Goal: Information Seeking & Learning: Learn about a topic

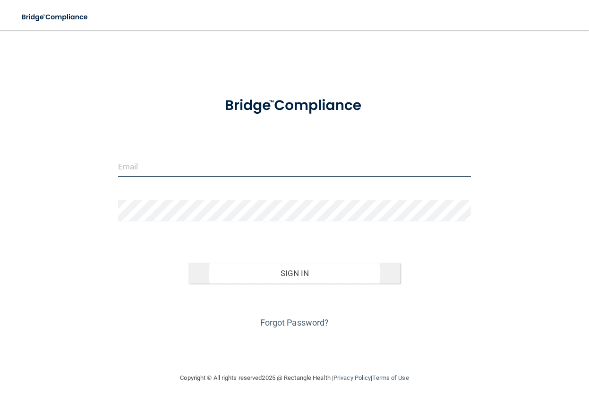
type input "[PERSON_NAME][EMAIL_ADDRESS][DOMAIN_NAME]"
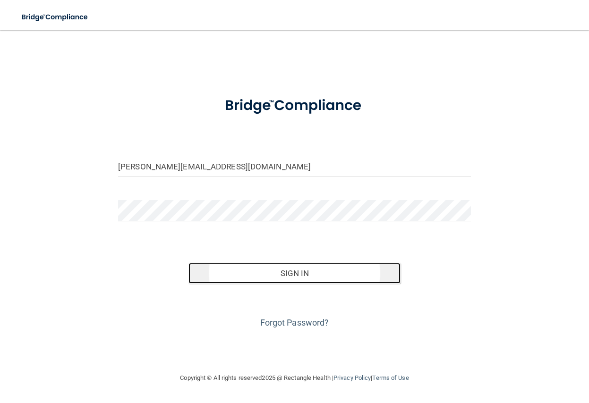
click at [267, 275] on button "Sign In" at bounding box center [294, 273] width 212 height 21
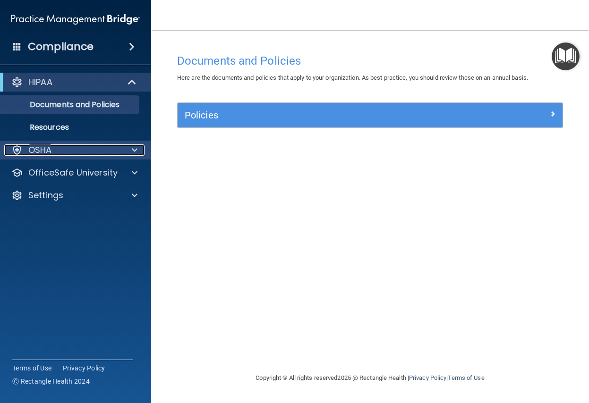
click at [132, 152] on span at bounding box center [135, 149] width 6 height 11
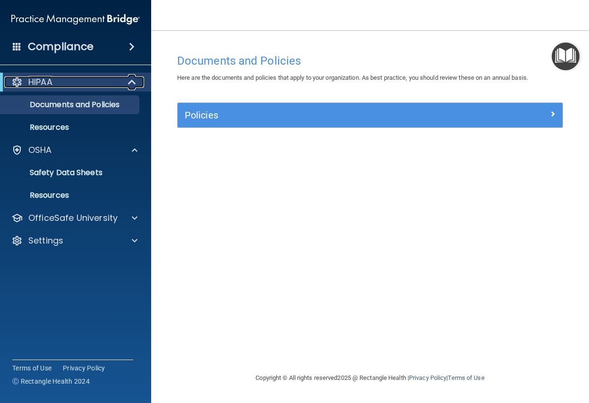
click at [131, 82] on span at bounding box center [133, 81] width 8 height 11
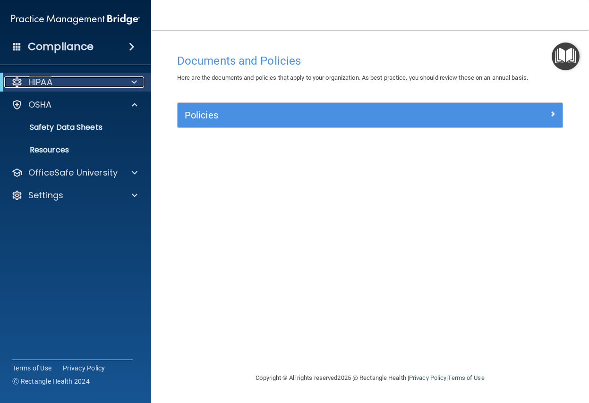
click at [131, 82] on span at bounding box center [134, 81] width 6 height 11
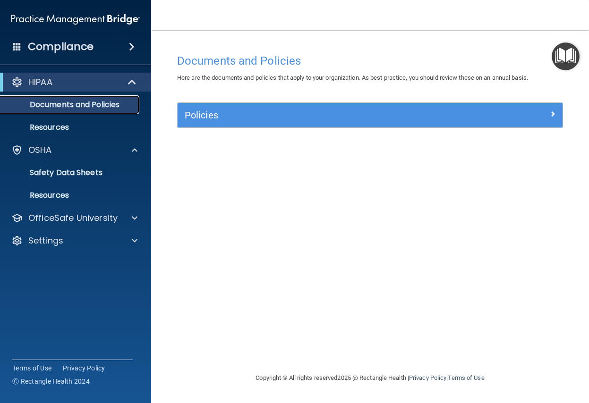
click at [84, 104] on p "Documents and Policies" at bounding box center [70, 104] width 129 height 9
click at [83, 106] on p "Documents and Policies" at bounding box center [70, 104] width 129 height 9
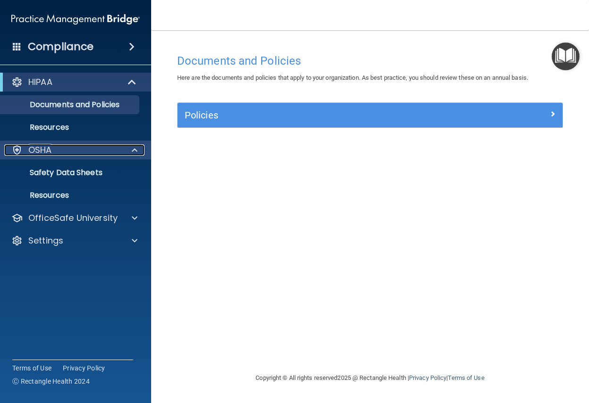
click at [131, 151] on div at bounding box center [133, 149] width 24 height 11
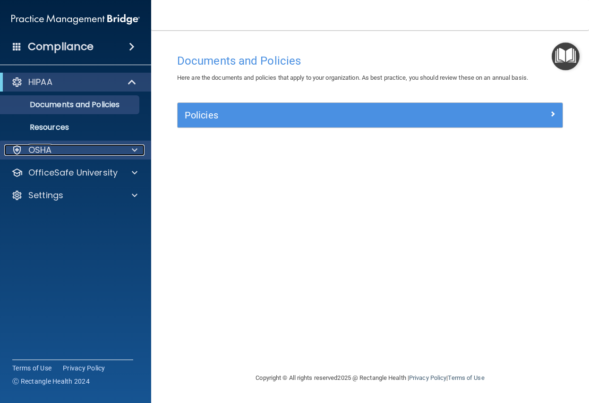
click at [131, 151] on div at bounding box center [133, 149] width 24 height 11
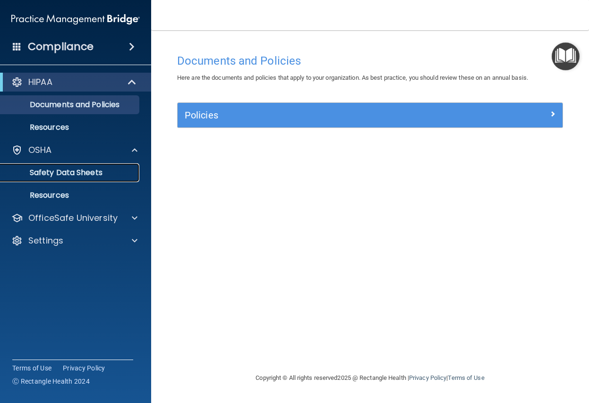
click at [84, 173] on p "Safety Data Sheets" at bounding box center [70, 172] width 129 height 9
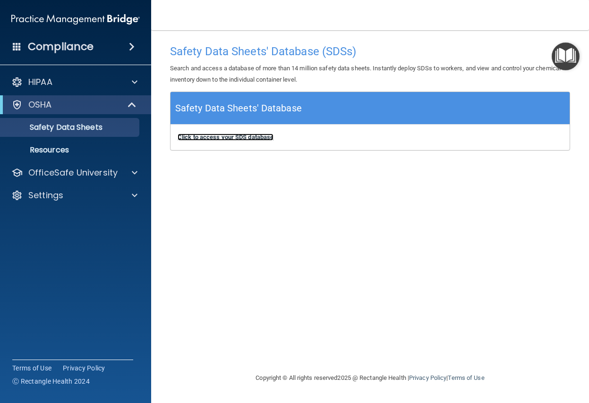
click at [237, 138] on b "Click to access your SDS database" at bounding box center [226, 137] width 96 height 7
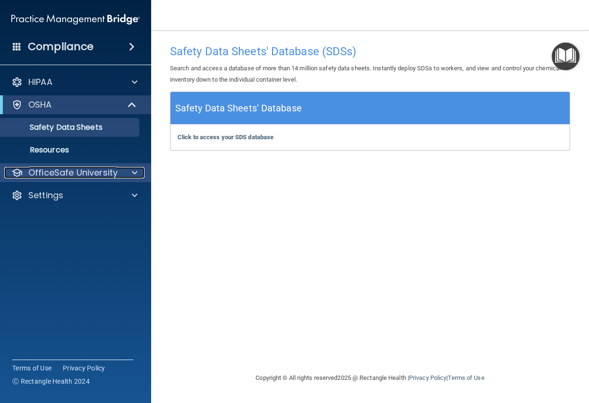
click at [118, 175] on div "OfficeSafe University" at bounding box center [62, 172] width 117 height 11
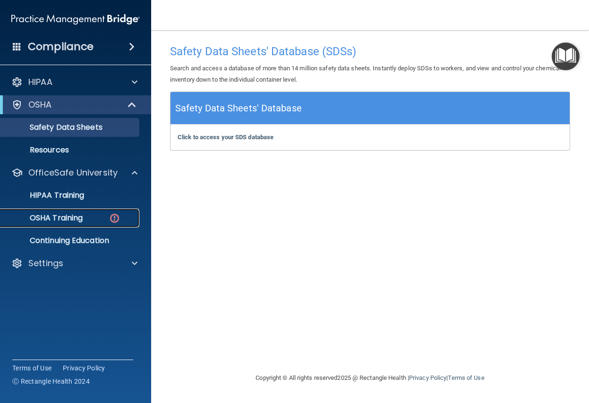
click at [76, 217] on p "OSHA Training" at bounding box center [44, 217] width 76 height 9
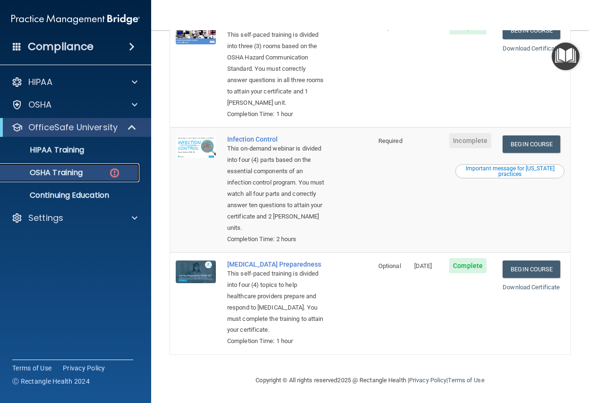
scroll to position [289, 0]
click at [60, 150] on p "HIPAA Training" at bounding box center [45, 149] width 78 height 9
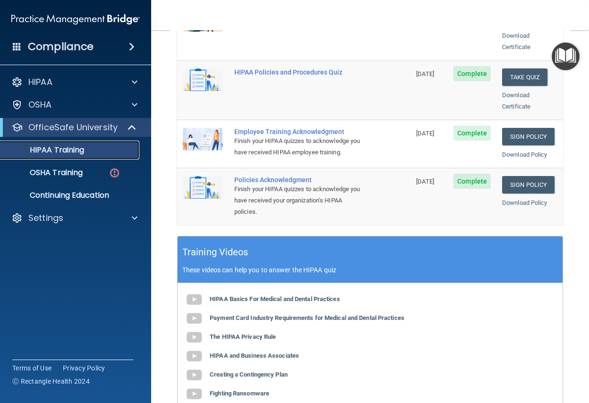
scroll to position [283, 0]
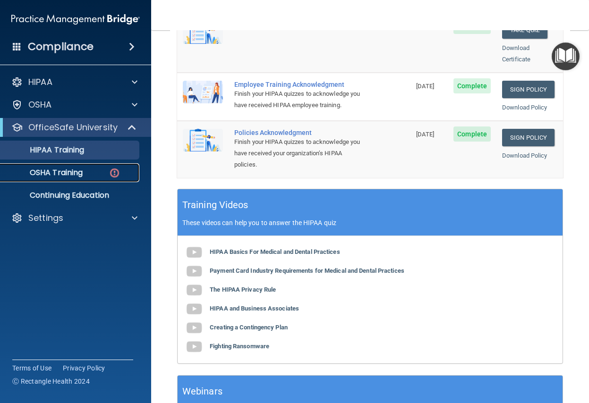
click at [61, 172] on p "OSHA Training" at bounding box center [44, 172] width 76 height 9
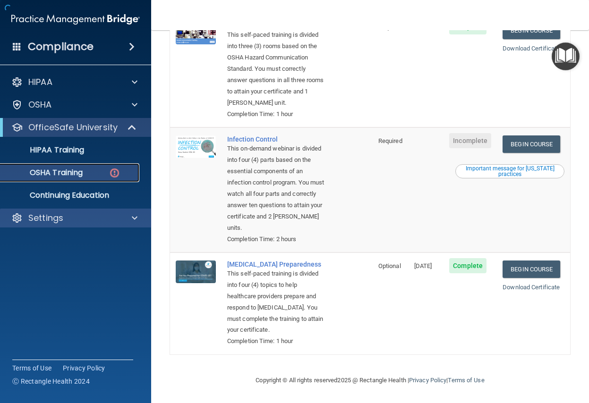
scroll to position [289, 0]
